Goal: Information Seeking & Learning: Learn about a topic

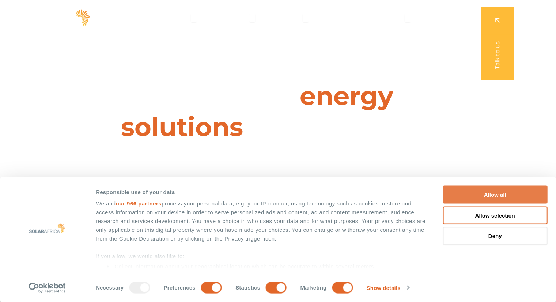
click at [509, 189] on button "Allow all" at bounding box center [495, 195] width 105 height 18
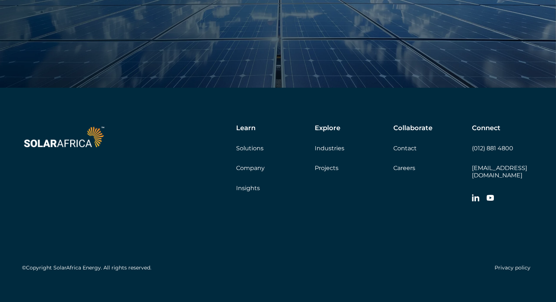
scroll to position [2540, 0]
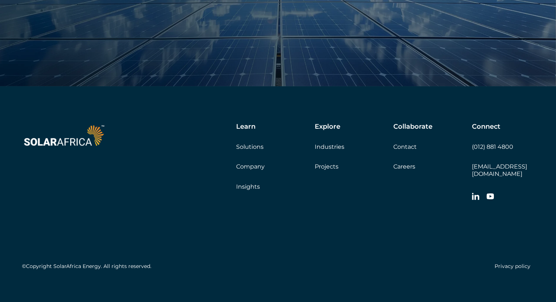
click at [330, 164] on link "Projects" at bounding box center [327, 166] width 24 height 7
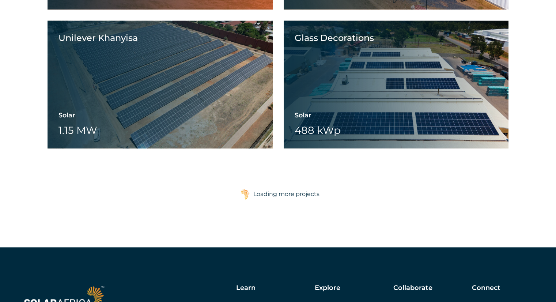
scroll to position [1134, 0]
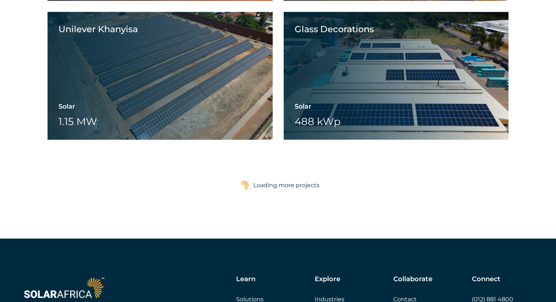
click at [256, 185] on div "Loading more projects" at bounding box center [286, 185] width 66 height 15
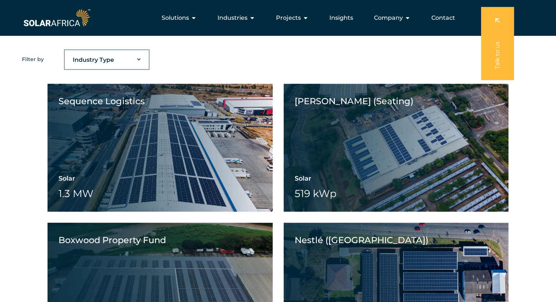
scroll to position [0, 0]
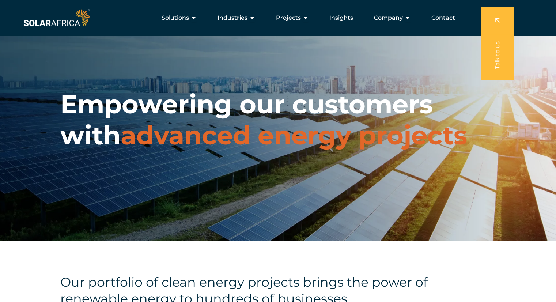
drag, startPoint x: 341, startPoint y: 210, endPoint x: 326, endPoint y: 93, distance: 118.0
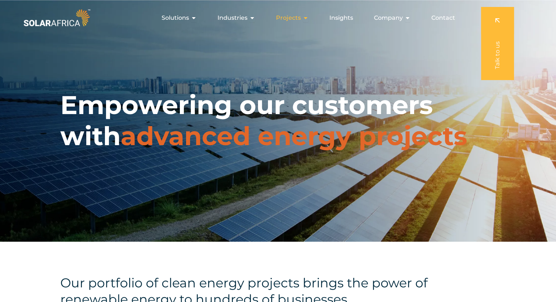
click at [302, 18] on div "Projects Close Projects Open Projects" at bounding box center [292, 18] width 44 height 15
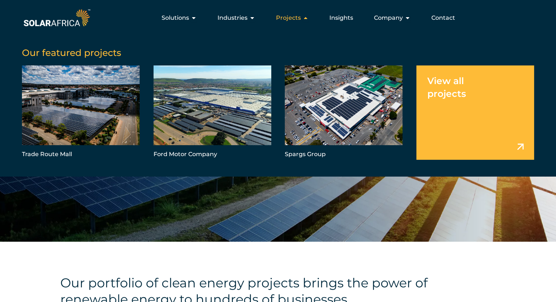
click at [302, 18] on div "Projects Close Projects Open Projects" at bounding box center [292, 18] width 44 height 15
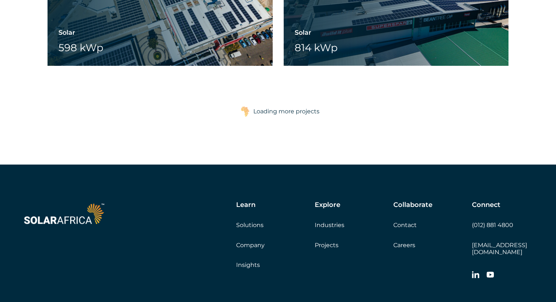
scroll to position [2926, 0]
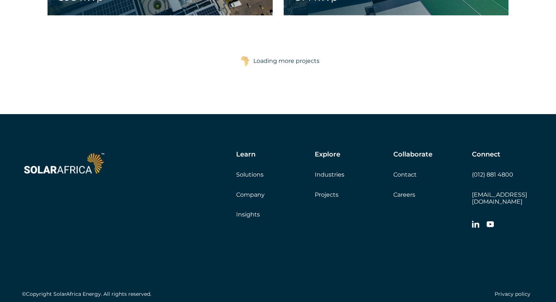
click at [298, 61] on div "Loading more projects" at bounding box center [286, 61] width 66 height 15
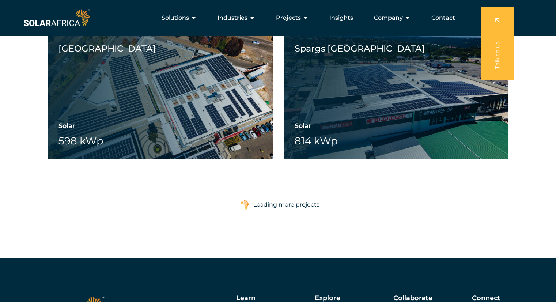
scroll to position [2743, 0]
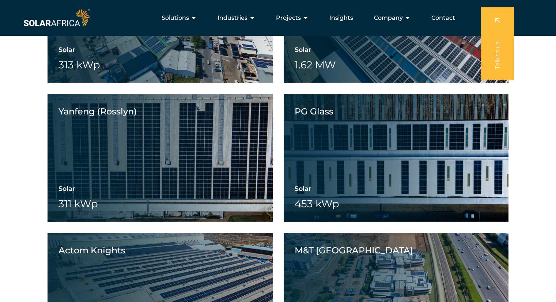
drag, startPoint x: 349, startPoint y: 230, endPoint x: 342, endPoint y: 85, distance: 144.6
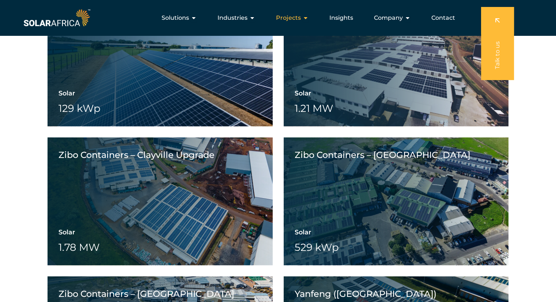
click at [300, 20] on span "Projects" at bounding box center [288, 18] width 25 height 9
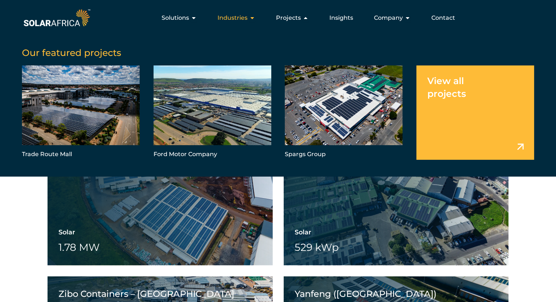
click at [237, 22] on div "Industries Close Industries Open Industries" at bounding box center [236, 18] width 49 height 15
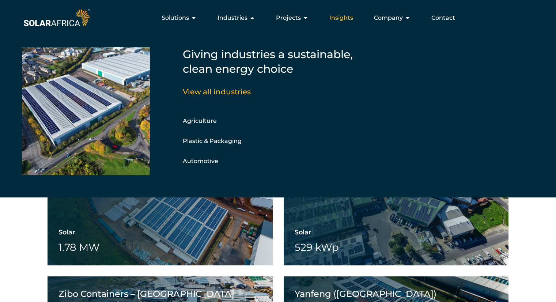
click at [336, 18] on span "Insights" at bounding box center [342, 18] width 24 height 9
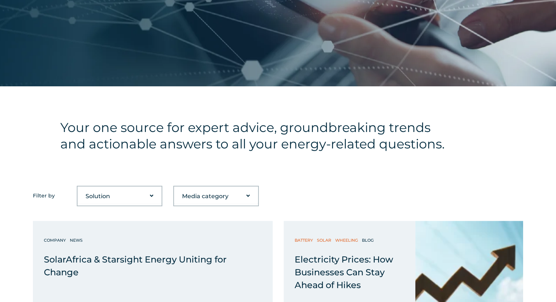
scroll to position [183, 0]
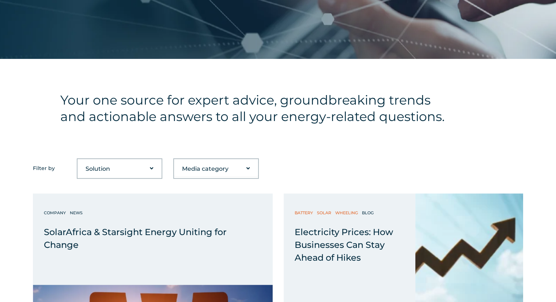
click at [148, 164] on select "Solution Battery Biogas Gas-to-power RECs Solar Trading Wheeling" at bounding box center [120, 169] width 84 height 15
click at [162, 107] on h4 "Your one source for expert advice, groundbreaking trends and actionable answers…" at bounding box center [256, 108] width 392 height 33
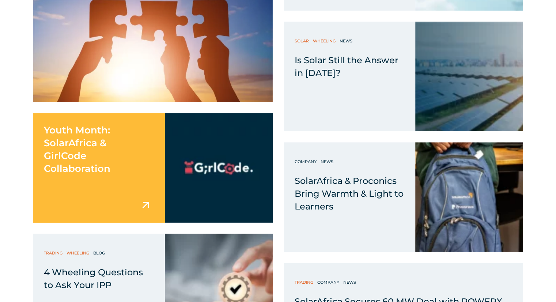
scroll to position [622, 0]
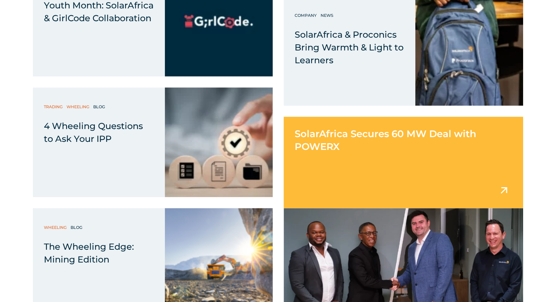
click at [353, 148] on div "SolarAfrica Secures 60 MW Deal with POWERX" at bounding box center [404, 135] width 240 height 37
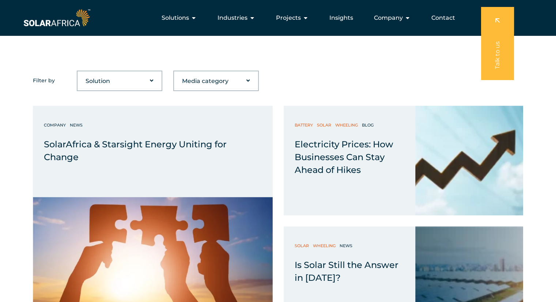
scroll to position [183, 0]
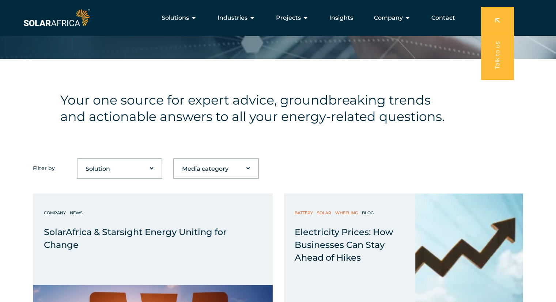
click at [136, 168] on select "Solution Battery Biogas Gas-to-power RECs Solar Trading Wheeling" at bounding box center [120, 169] width 84 height 15
select select "49"
click at [78, 162] on select "Solution Battery Biogas Gas-to-power RECs Solar Trading Wheeling" at bounding box center [120, 169] width 84 height 15
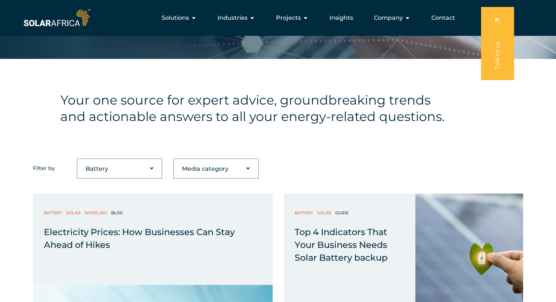
scroll to position [37, 0]
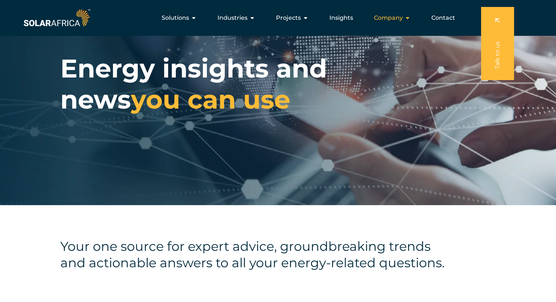
click at [406, 19] on icon "Menu" at bounding box center [408, 18] width 6 height 6
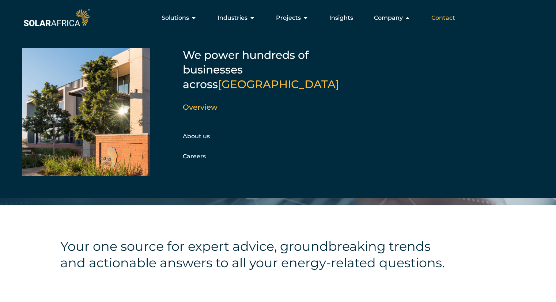
click at [441, 16] on span "Contact" at bounding box center [444, 18] width 24 height 9
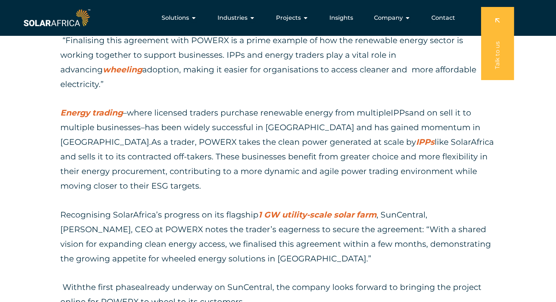
scroll to position [549, 0]
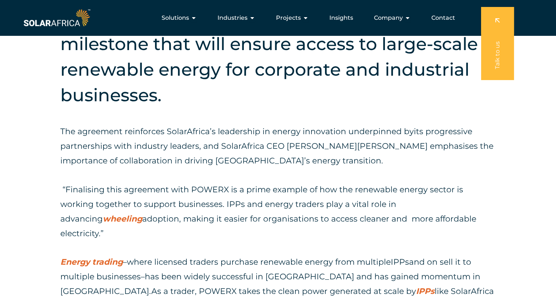
drag, startPoint x: 263, startPoint y: 156, endPoint x: 272, endPoint y: 132, distance: 26.2
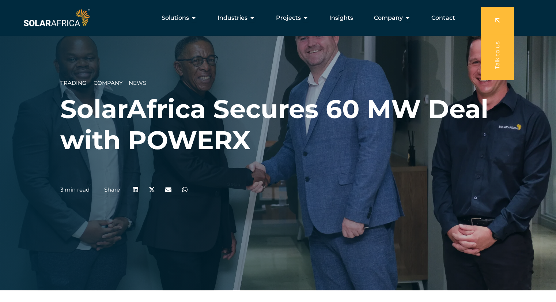
scroll to position [0, 0]
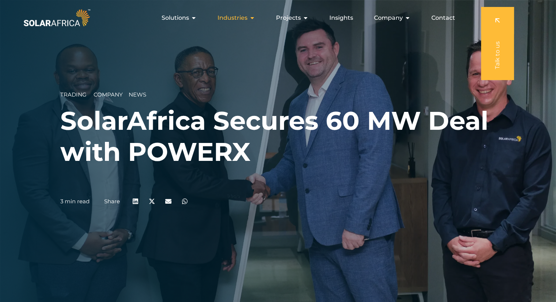
click at [253, 17] on icon "Menu" at bounding box center [252, 18] width 6 height 6
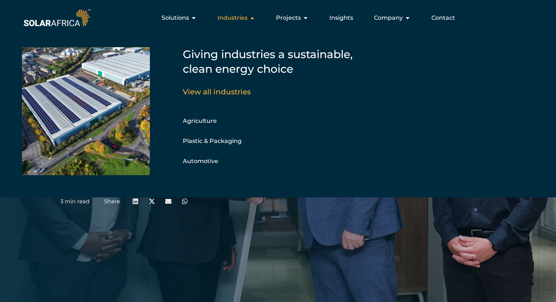
click at [253, 17] on icon "Menu" at bounding box center [252, 18] width 6 height 6
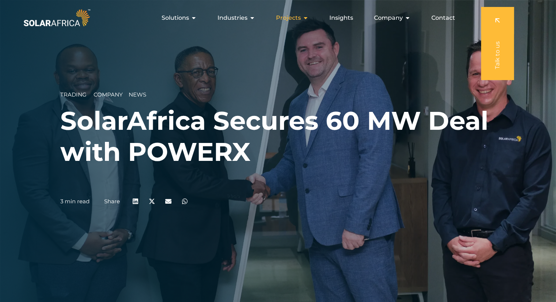
click at [286, 16] on span "Projects" at bounding box center [288, 18] width 25 height 9
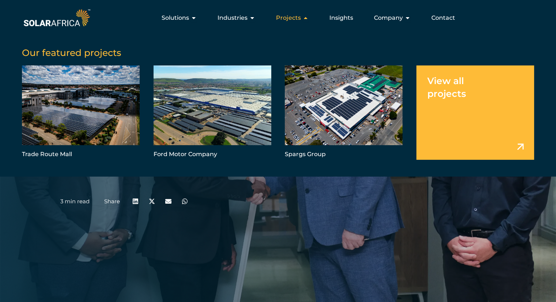
click at [286, 16] on span "Projects" at bounding box center [288, 18] width 25 height 9
